Goal: Task Accomplishment & Management: Use online tool/utility

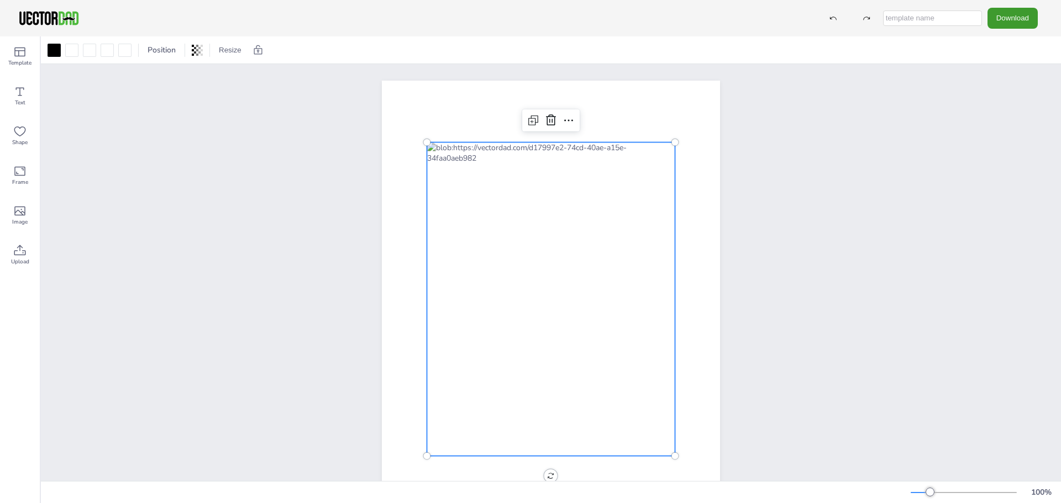
click at [589, 230] on div at bounding box center [551, 300] width 248 height 314
click at [27, 215] on div "Image" at bounding box center [20, 216] width 40 height 40
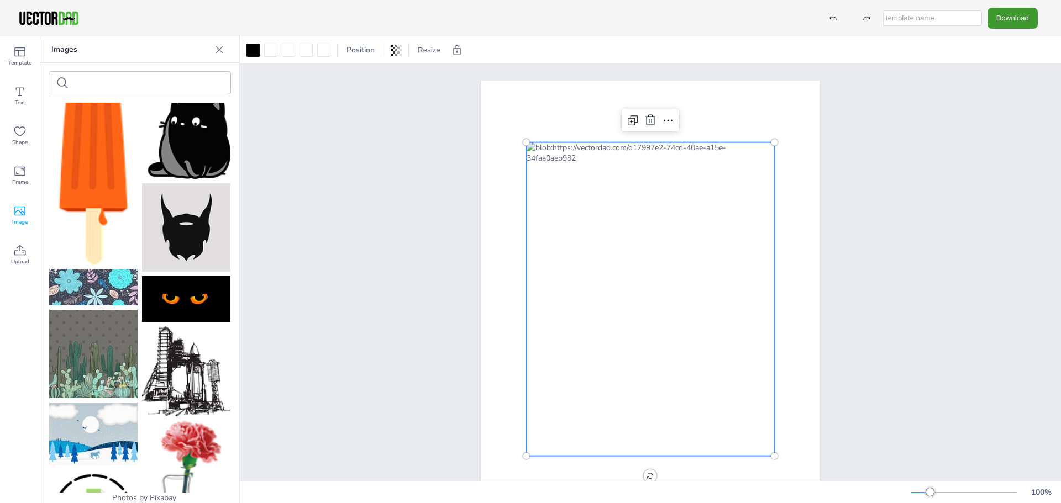
scroll to position [2172, 0]
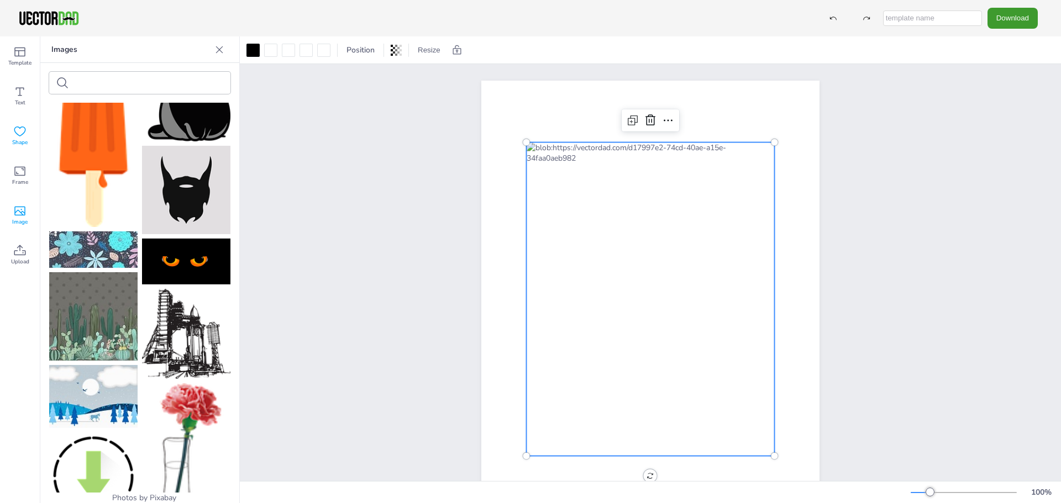
click at [23, 143] on span "Shape" at bounding box center [19, 142] width 15 height 9
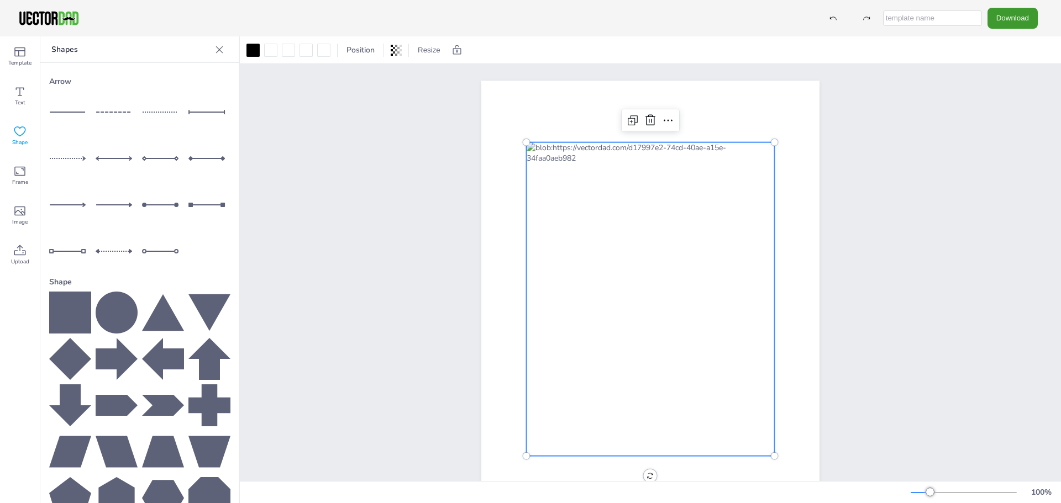
click at [214, 50] on icon at bounding box center [219, 49] width 11 height 11
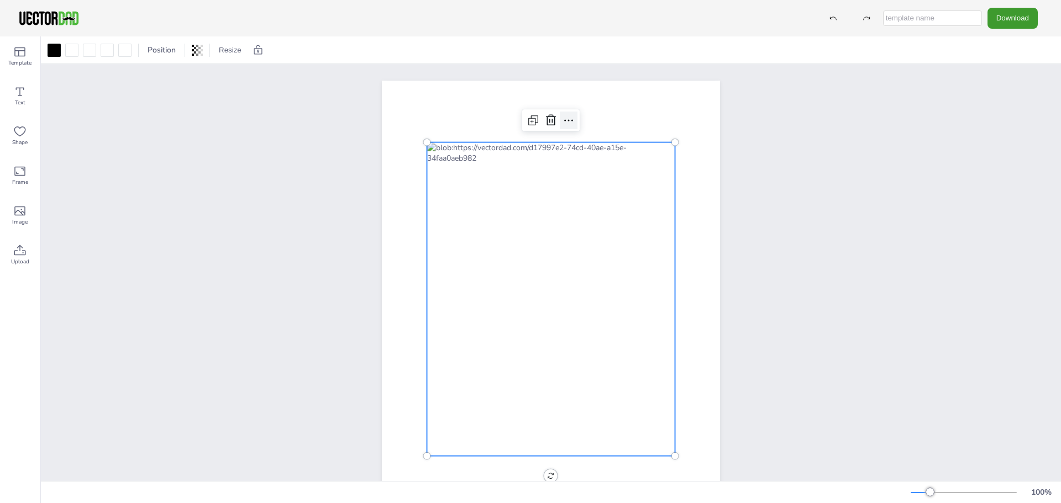
click at [570, 121] on icon at bounding box center [568, 120] width 13 height 13
click at [19, 55] on icon at bounding box center [19, 52] width 11 height 9
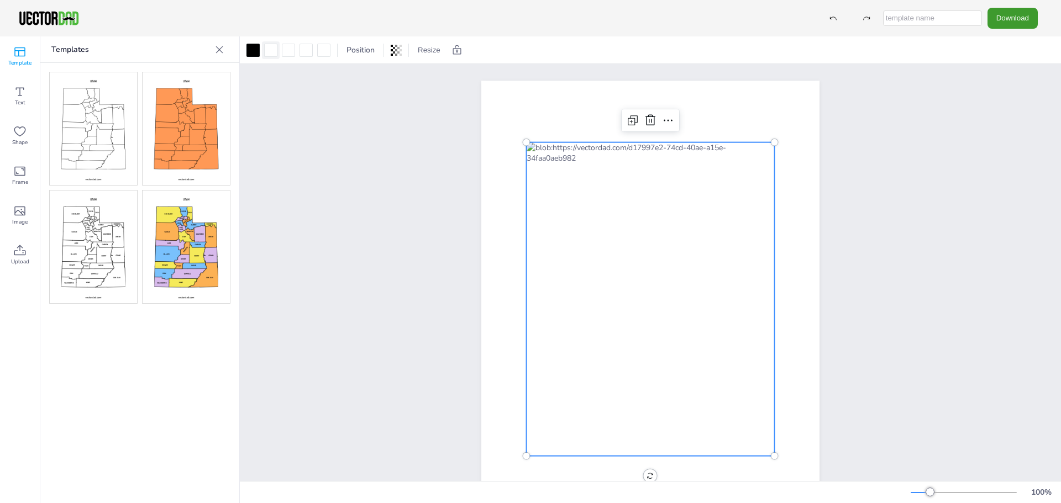
click at [270, 46] on div at bounding box center [270, 50] width 13 height 13
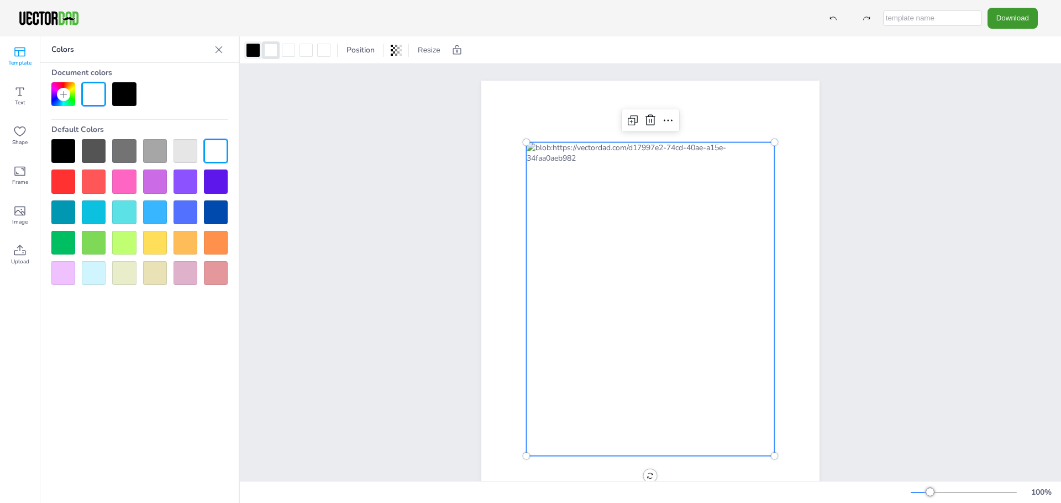
click at [254, 50] on div at bounding box center [252, 50] width 13 height 13
click at [213, 238] on div at bounding box center [216, 243] width 24 height 24
click at [130, 102] on div at bounding box center [124, 94] width 24 height 24
click at [346, 51] on span "Position" at bounding box center [360, 50] width 33 height 10
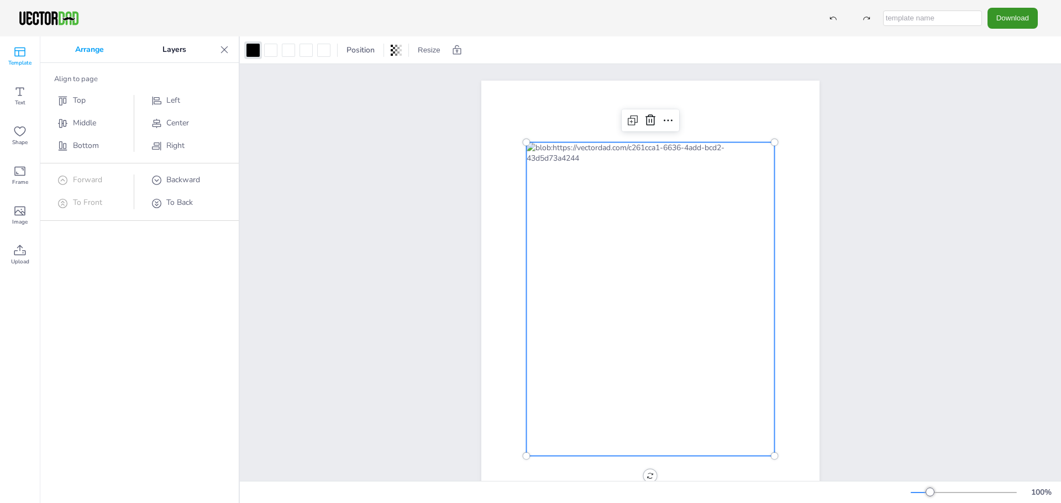
click at [1001, 19] on button "Download" at bounding box center [1012, 18] width 50 height 20
click at [1001, 135] on li "PDF" at bounding box center [1015, 135] width 91 height 23
